Goal: Task Accomplishment & Management: Use online tool/utility

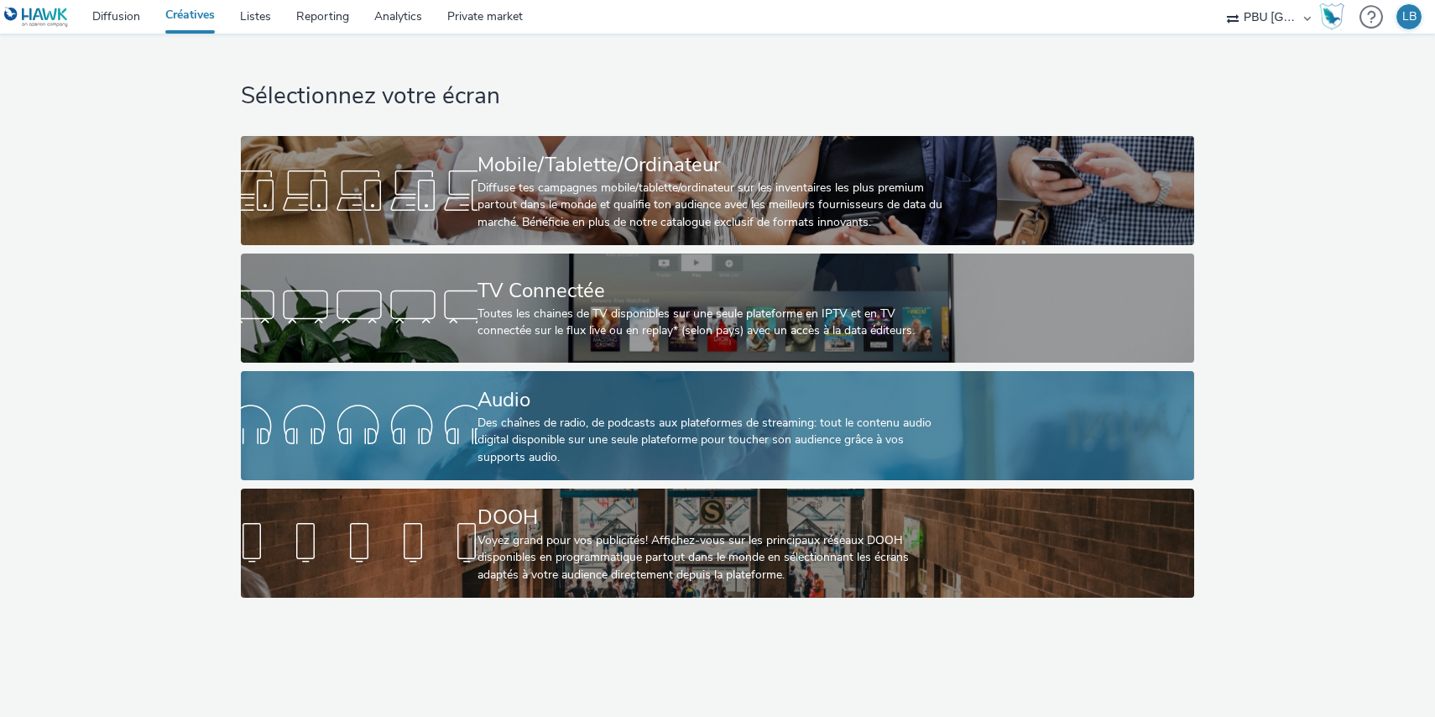
click at [895, 446] on div "Des chaînes de radio, de podcasts aux plateformes de streaming: tout le contenu…" at bounding box center [713, 439] width 473 height 51
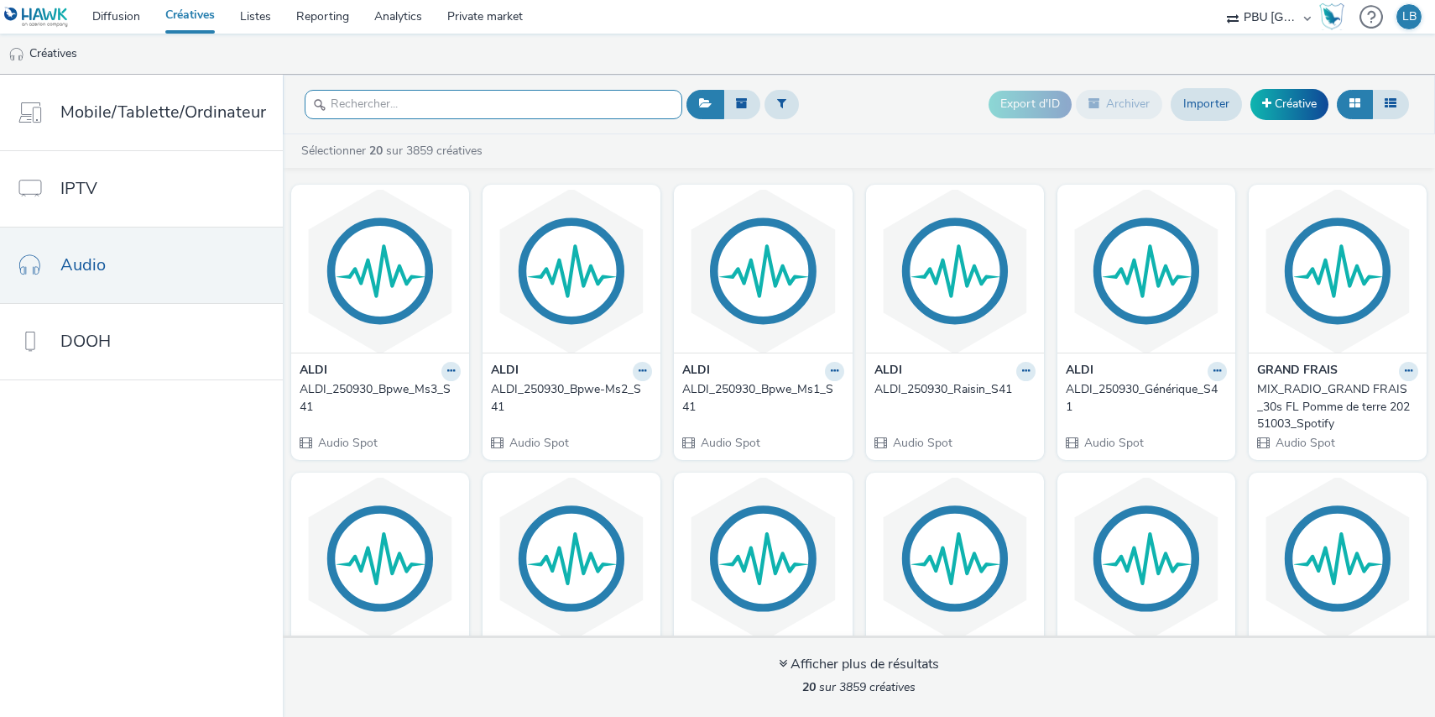
click at [475, 97] on input "text" at bounding box center [494, 104] width 378 height 29
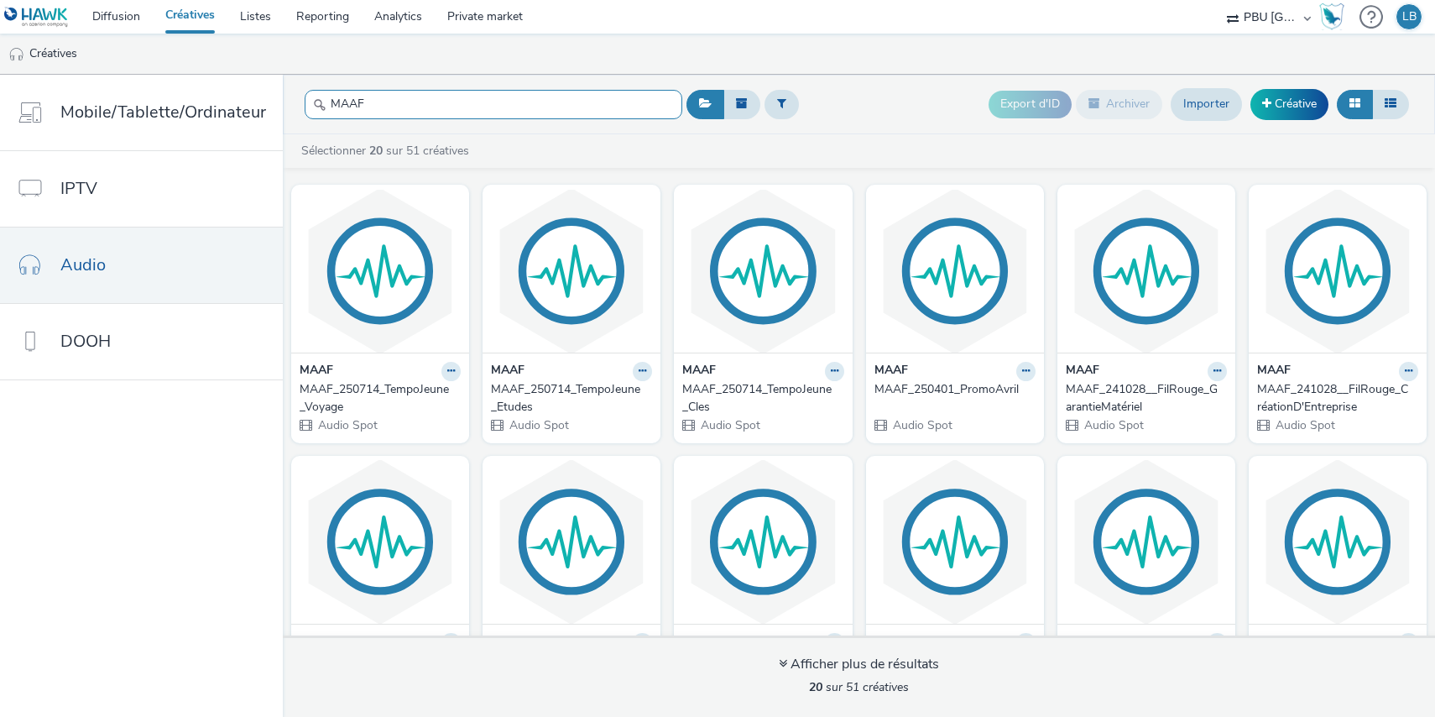
type input "MAAF"
drag, startPoint x: 826, startPoint y: 105, endPoint x: 837, endPoint y: 105, distance: 10.9
click at [826, 105] on div "Export d'ID Archiver Importer Créative" at bounding box center [1047, 104] width 731 height 41
click at [1280, 102] on link "Créative" at bounding box center [1289, 104] width 78 height 30
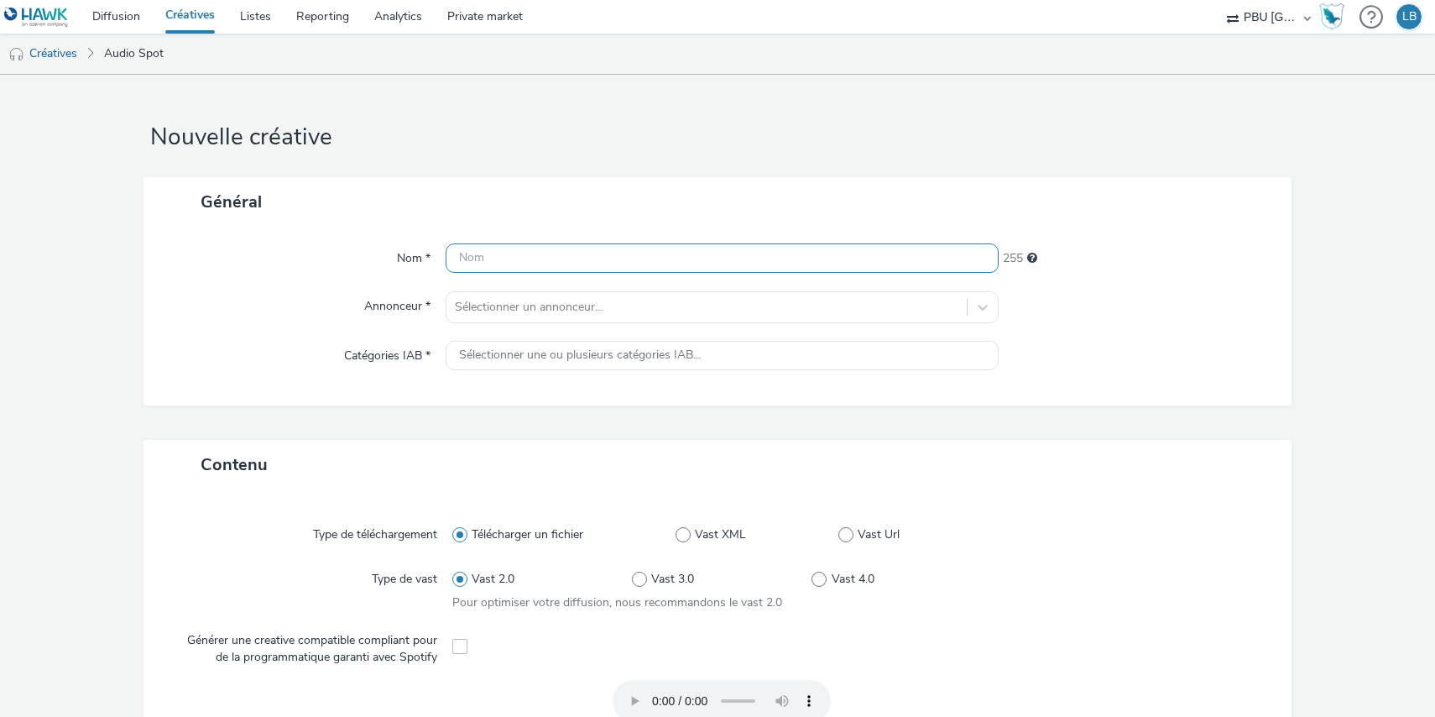
click at [688, 252] on input "text" at bounding box center [722, 257] width 553 height 29
paste input "MAAF_251013_PromoOctobre"
type input "MAAF_251013_PromoOctobre"
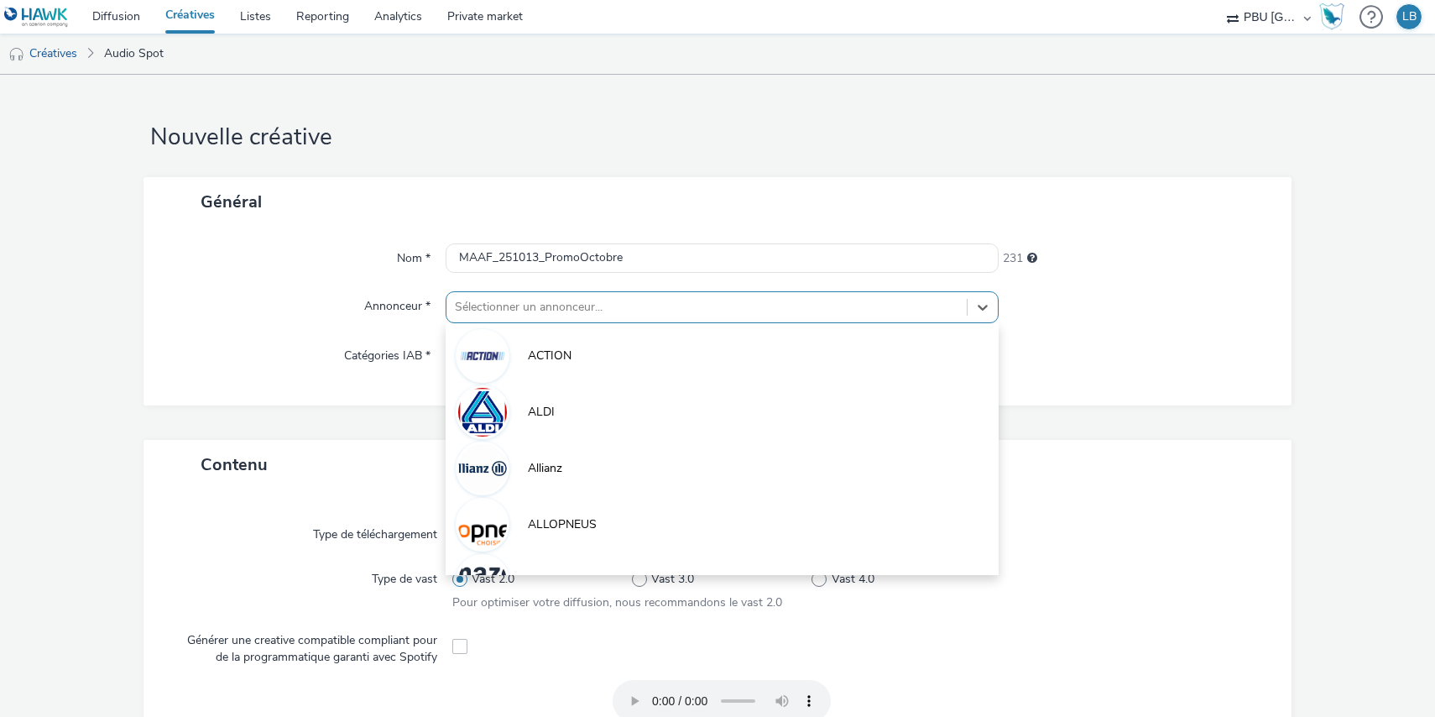
click at [703, 305] on div at bounding box center [706, 307] width 503 height 20
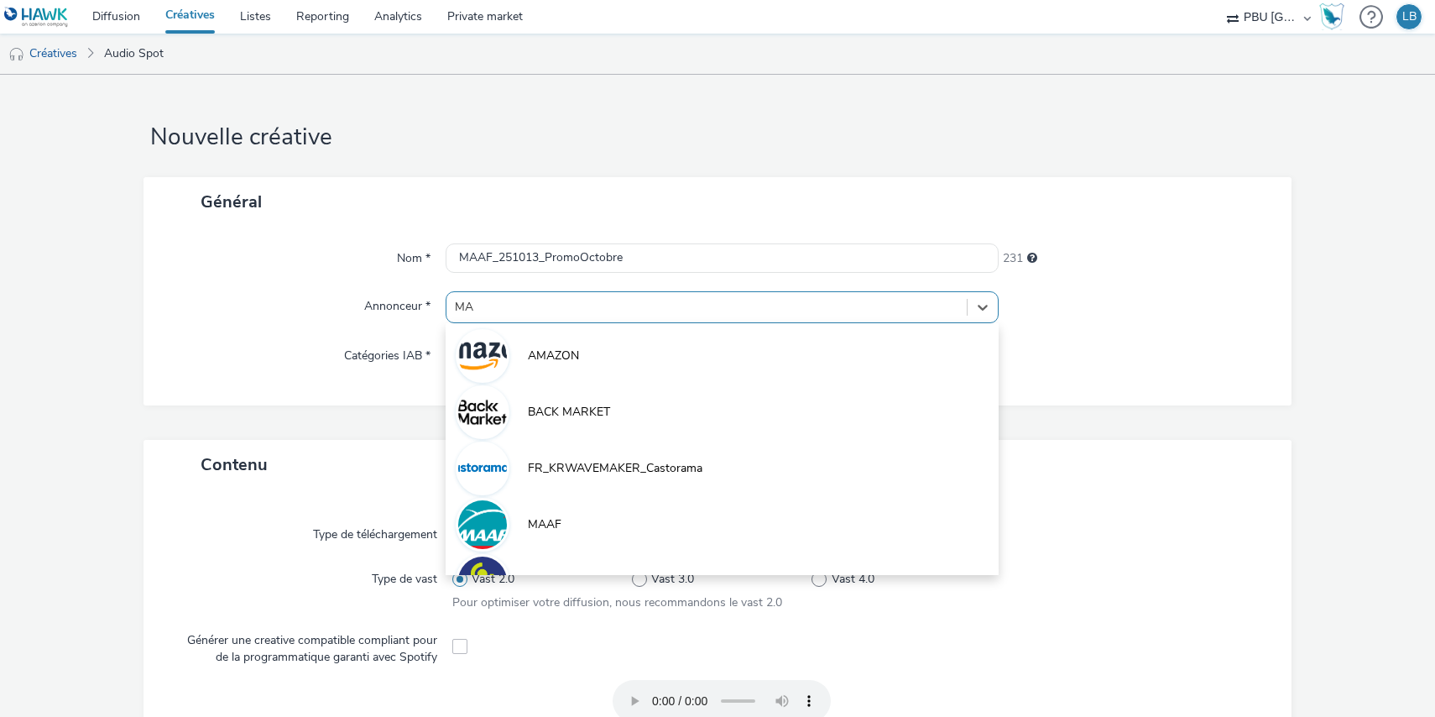
type input "MAA"
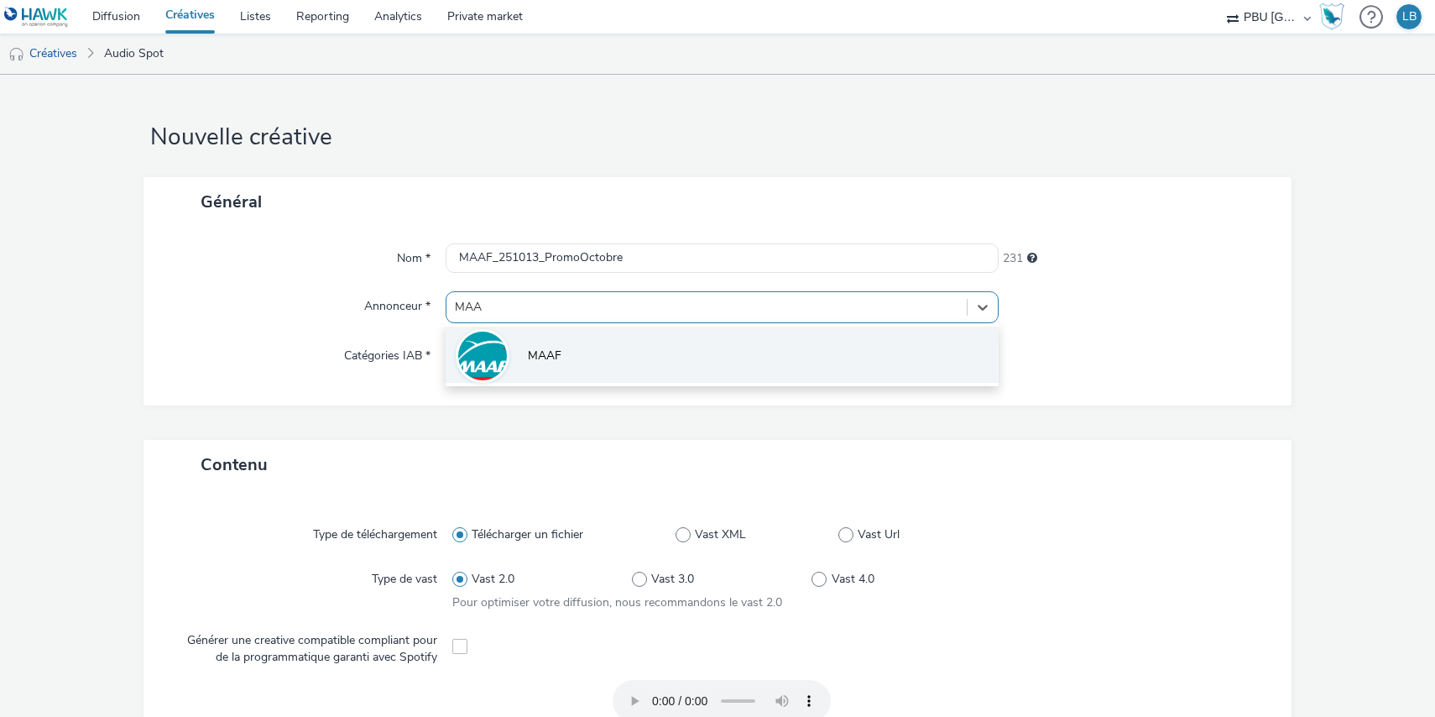
click at [649, 353] on li "MAAF" at bounding box center [722, 354] width 553 height 56
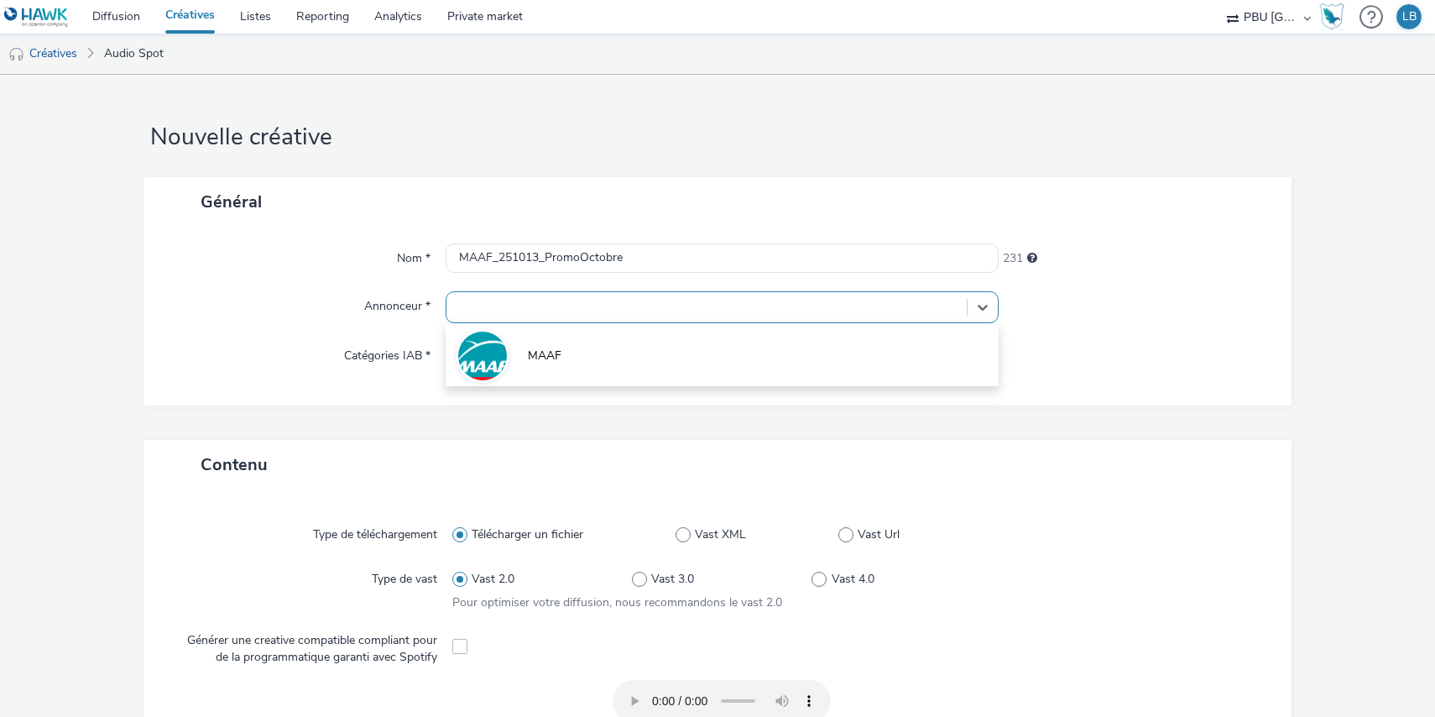
type input "[URL][DOMAIN_NAME]"
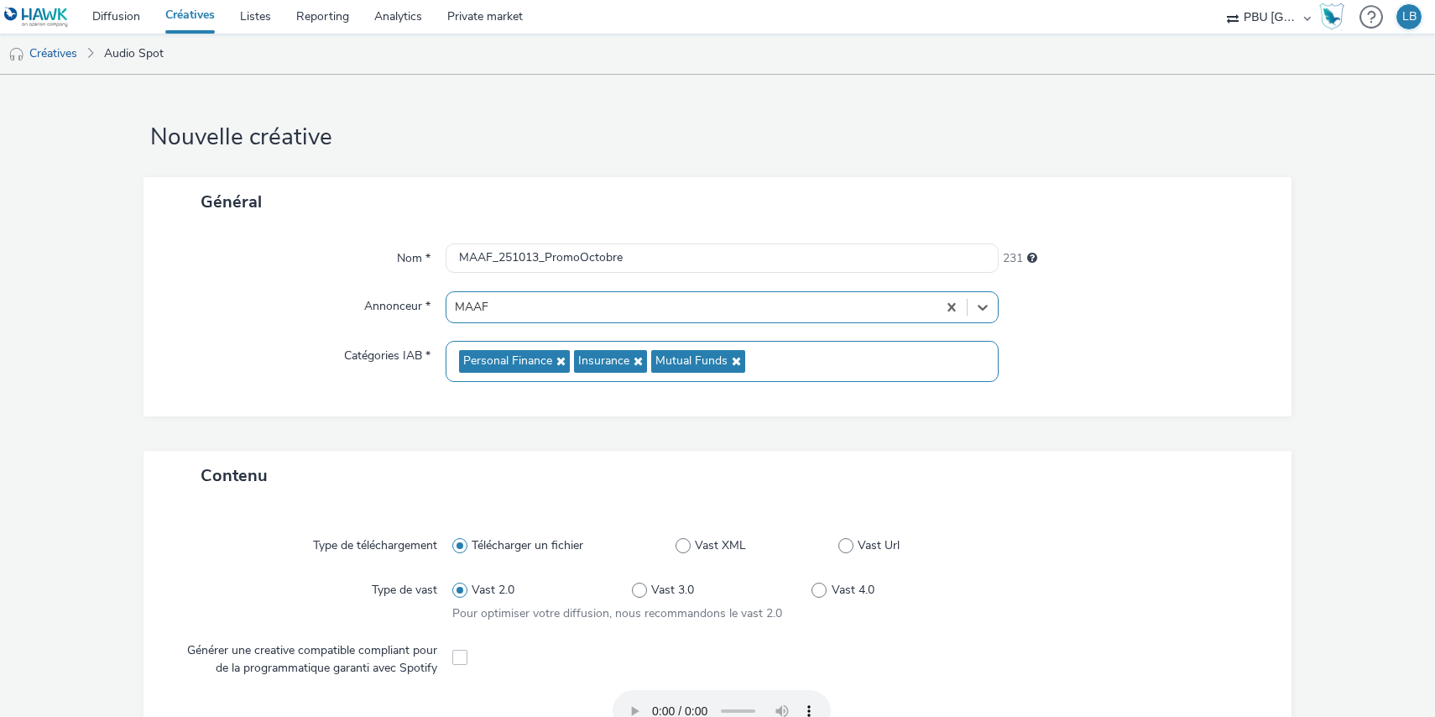
click at [1083, 363] on div at bounding box center [1136, 361] width 277 height 41
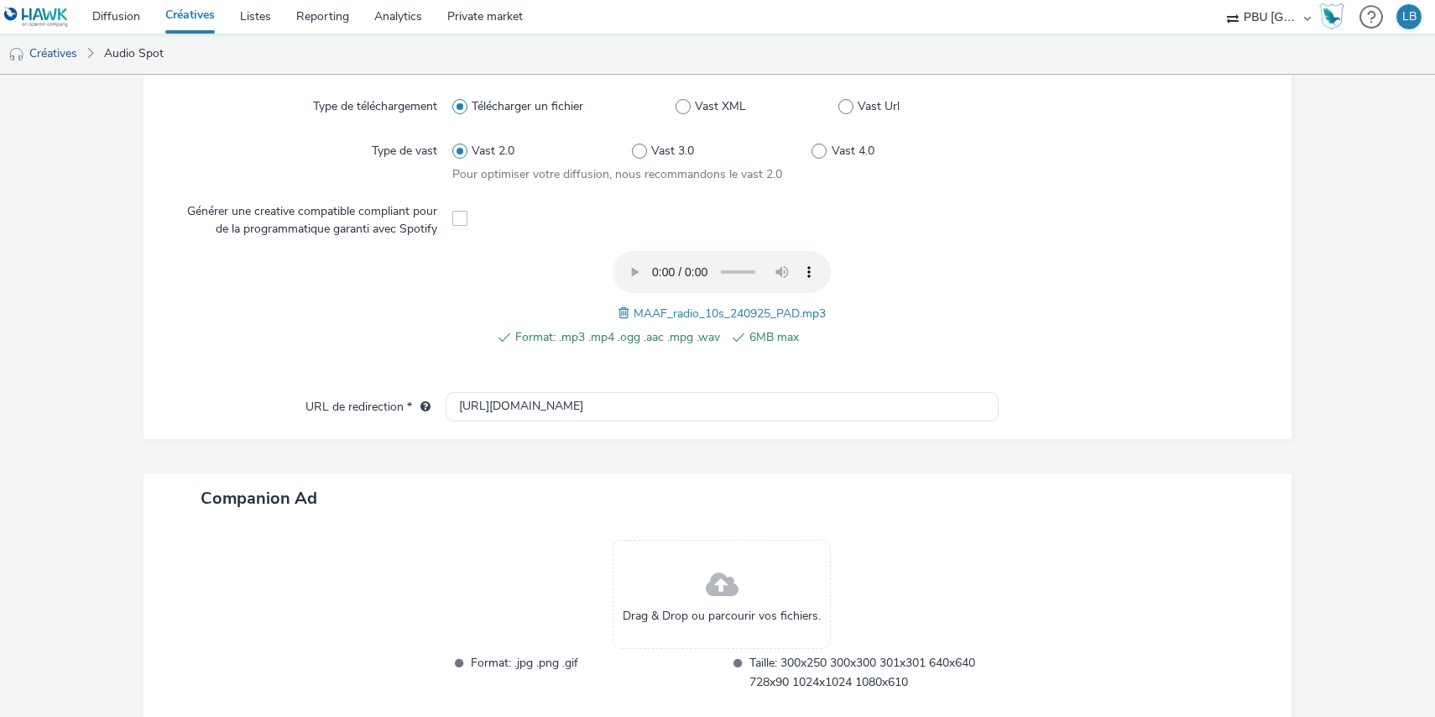
scroll to position [529, 0]
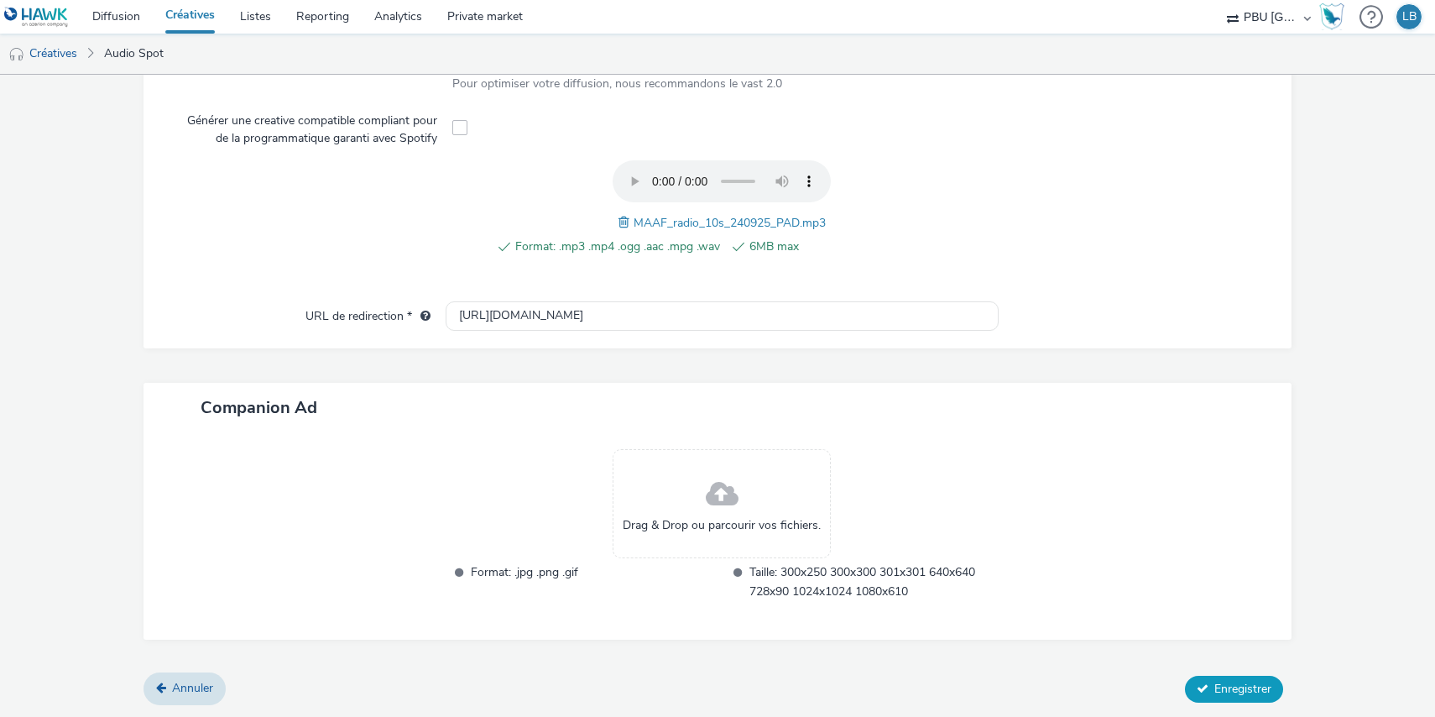
click at [1237, 675] on button "Enregistrer" at bounding box center [1234, 688] width 98 height 27
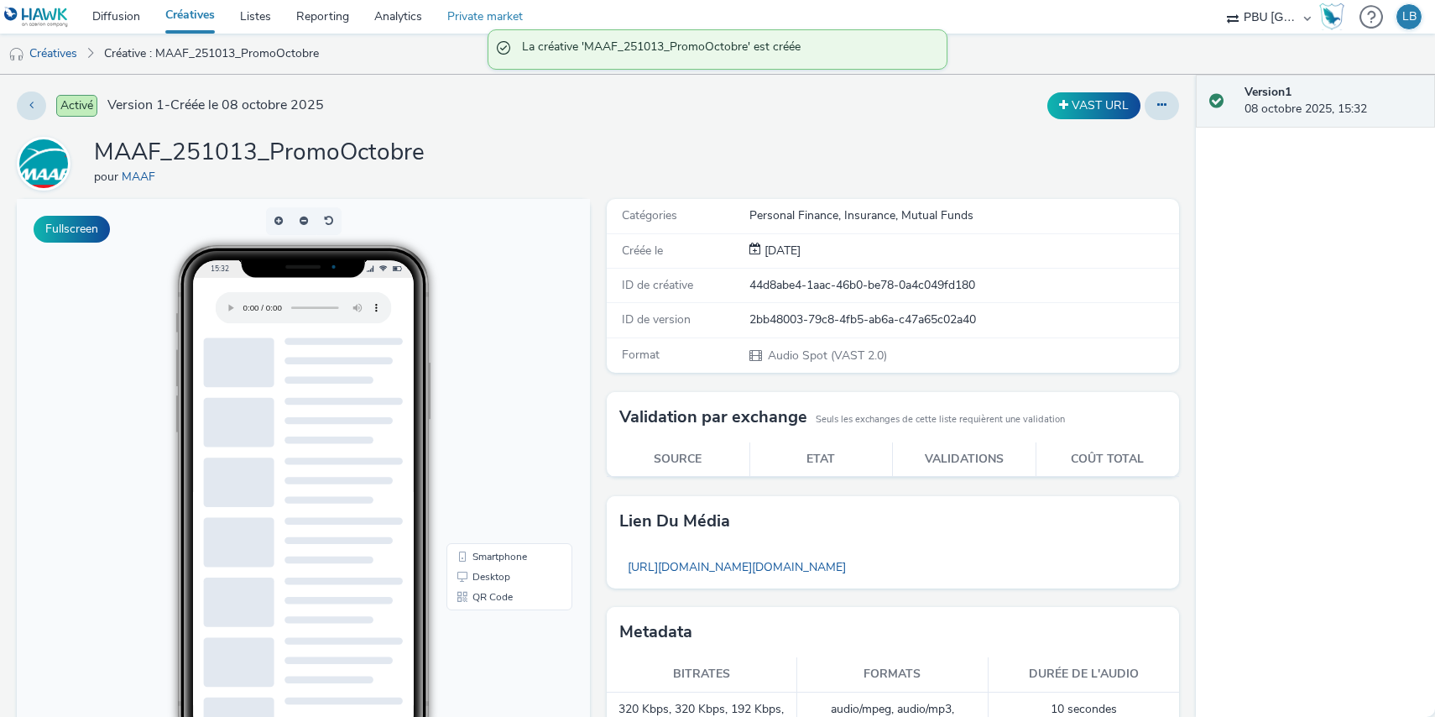
click at [479, 18] on link "Private market" at bounding box center [485, 17] width 101 height 34
